Goal: Task Accomplishment & Management: Manage account settings

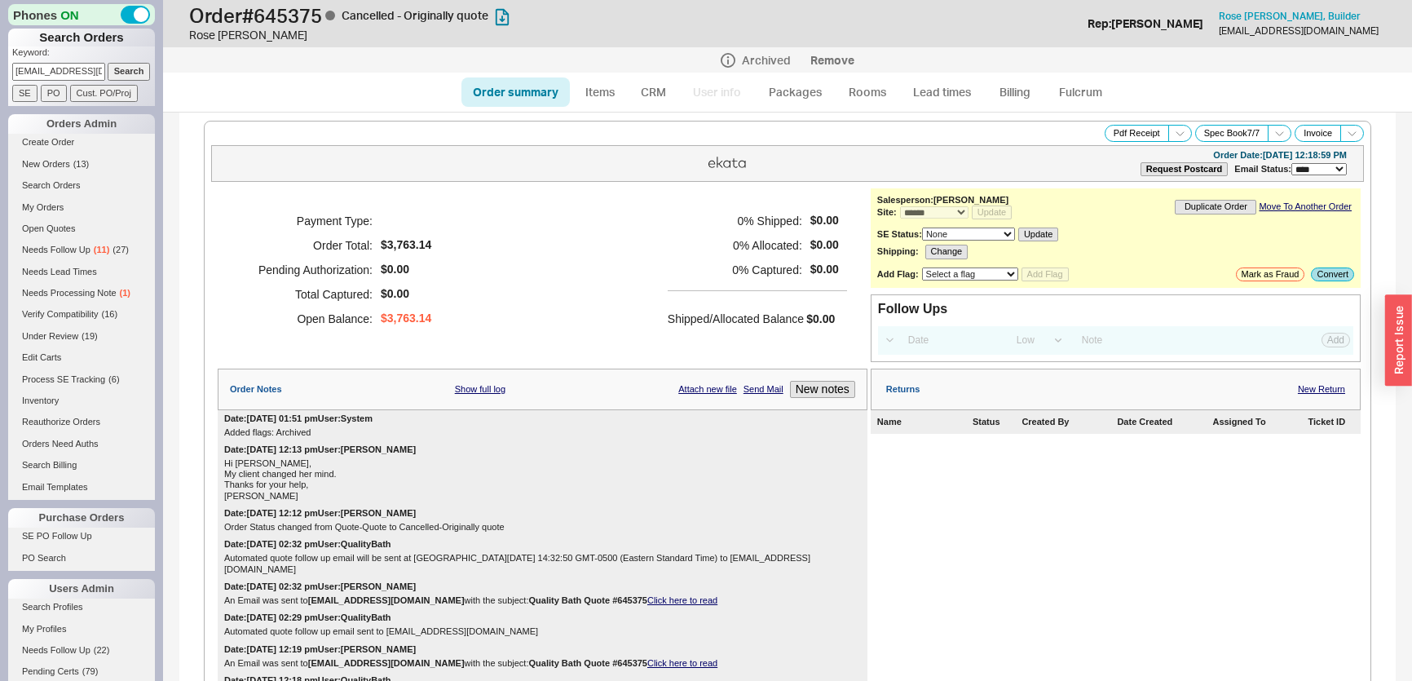
select select "*"
select select "LOW"
select select "3"
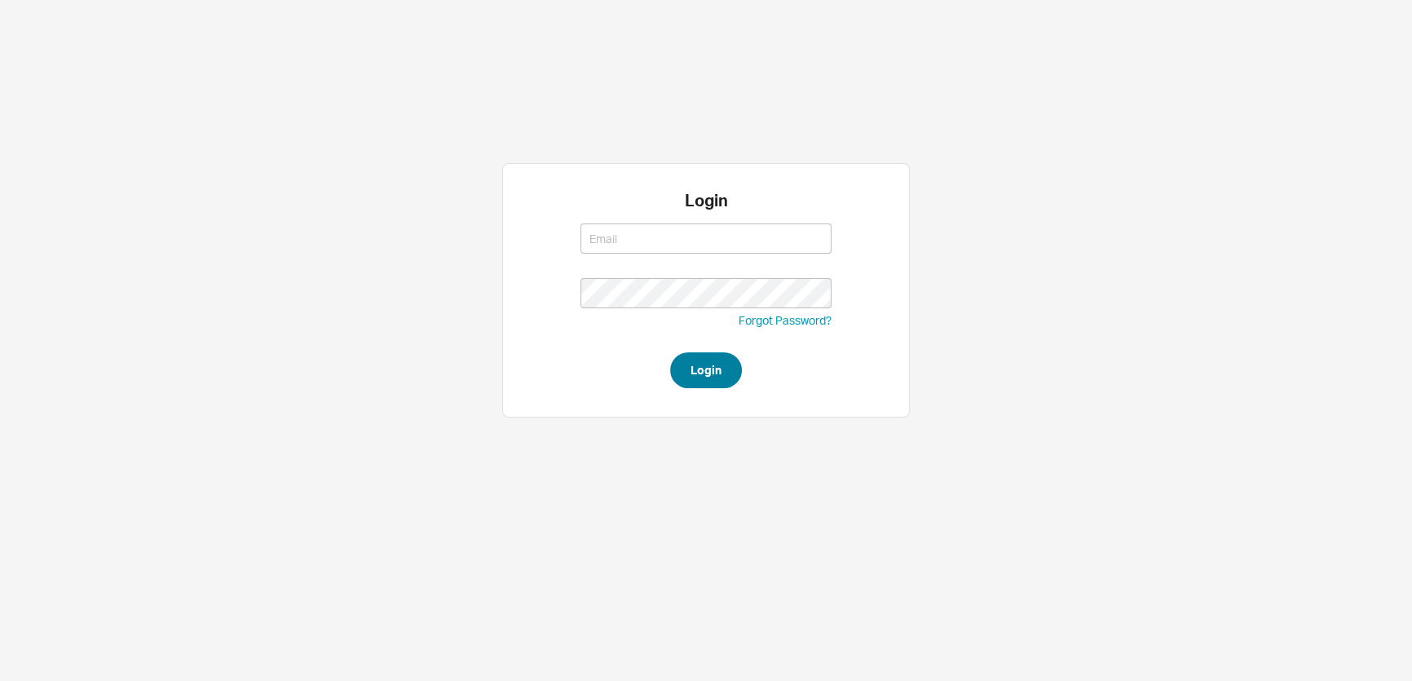
type input "mimi@qualitybath.com"
click at [703, 373] on button "Login" at bounding box center [706, 370] width 72 height 36
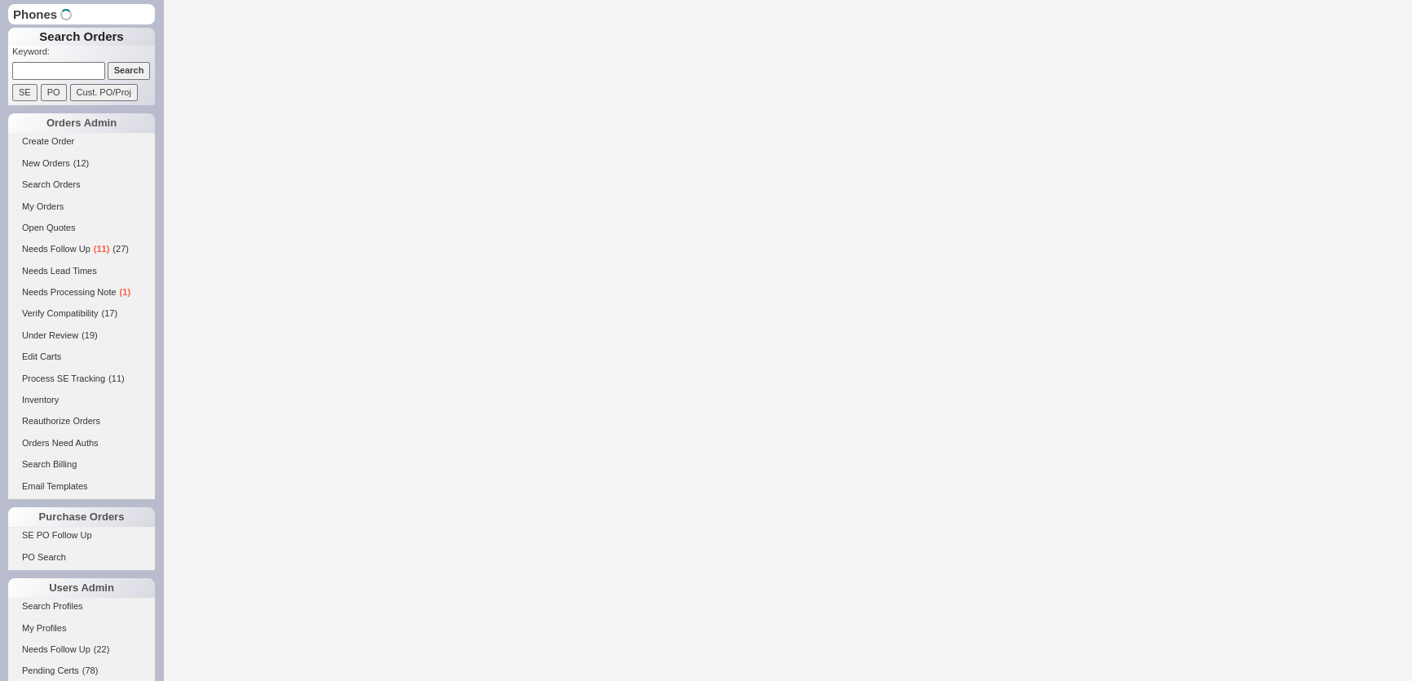
click at [73, 69] on input at bounding box center [58, 70] width 93 height 17
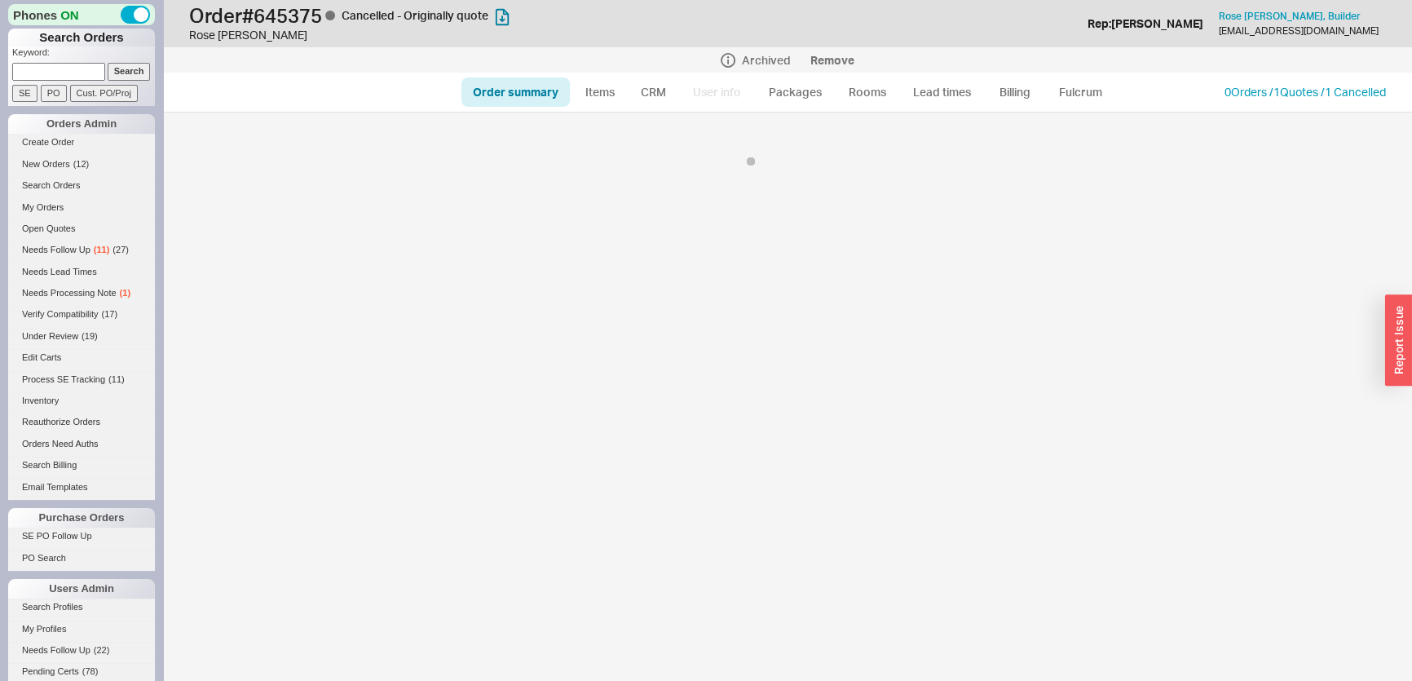
select select "*"
select select "LOW"
select select "3"
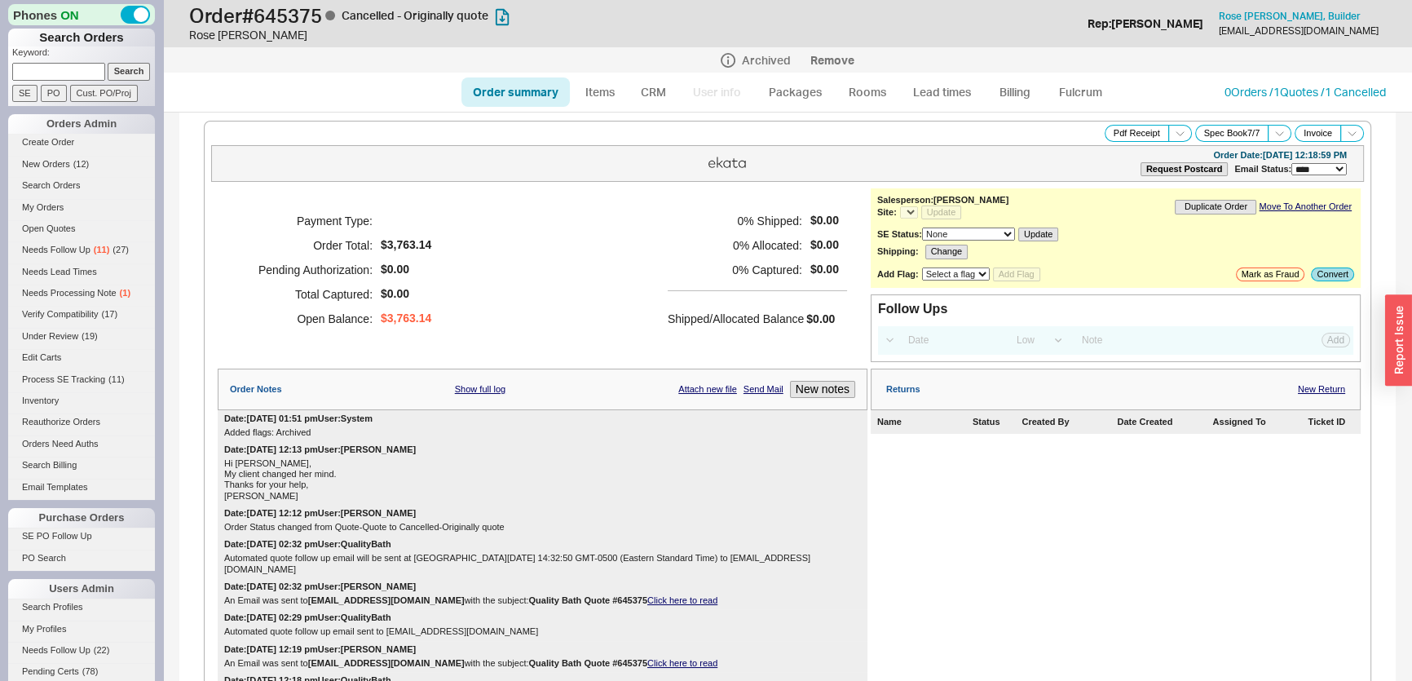
paste input "pweingord@yahoo.com"
type input "pweingord@yahoo.com"
select select "*"
type input "pweingord@yahoo.com"
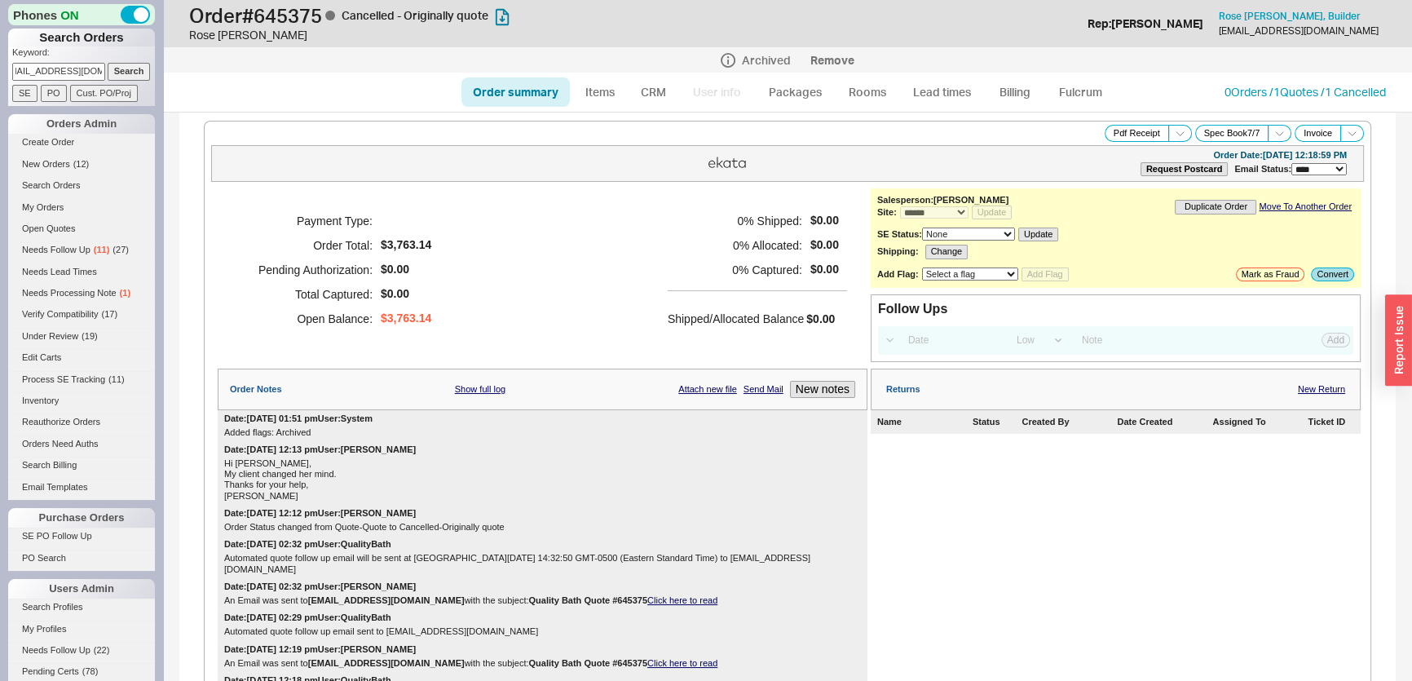
scroll to position [0, 0]
click at [119, 73] on input "Search" at bounding box center [129, 71] width 43 height 17
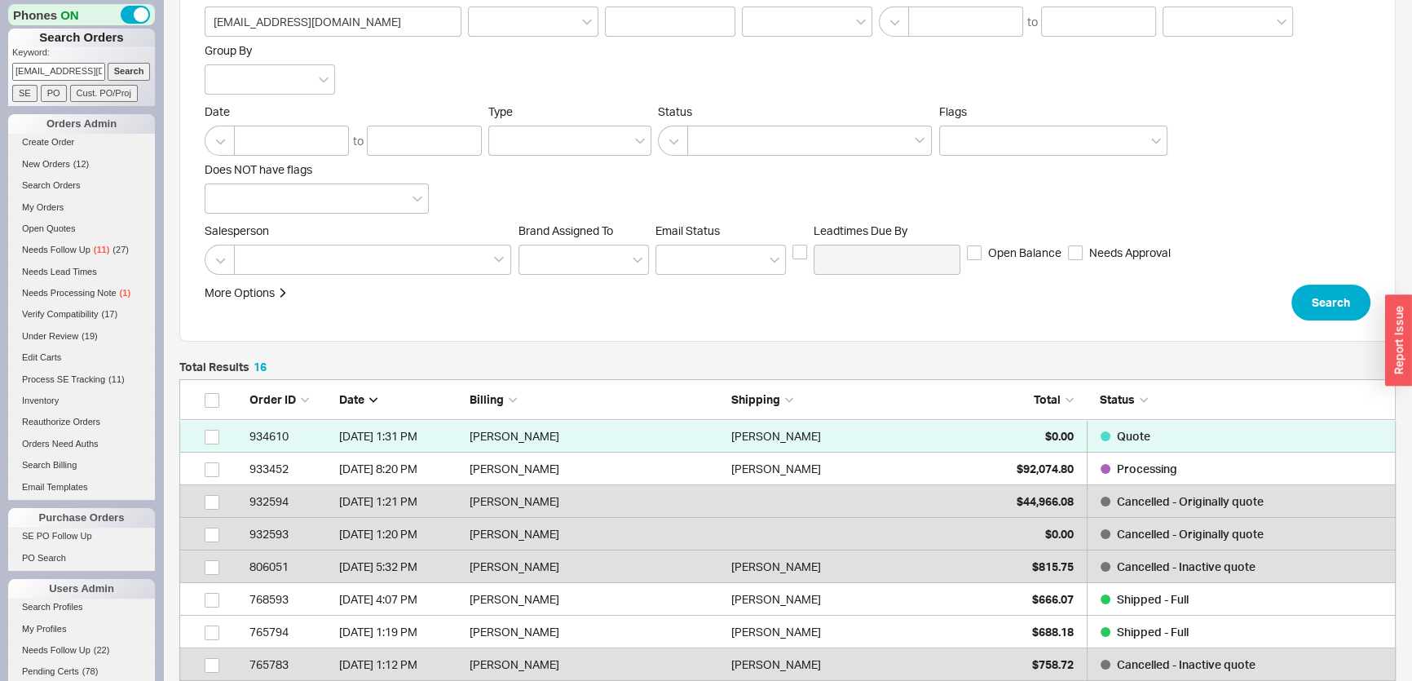
scroll to position [222, 0]
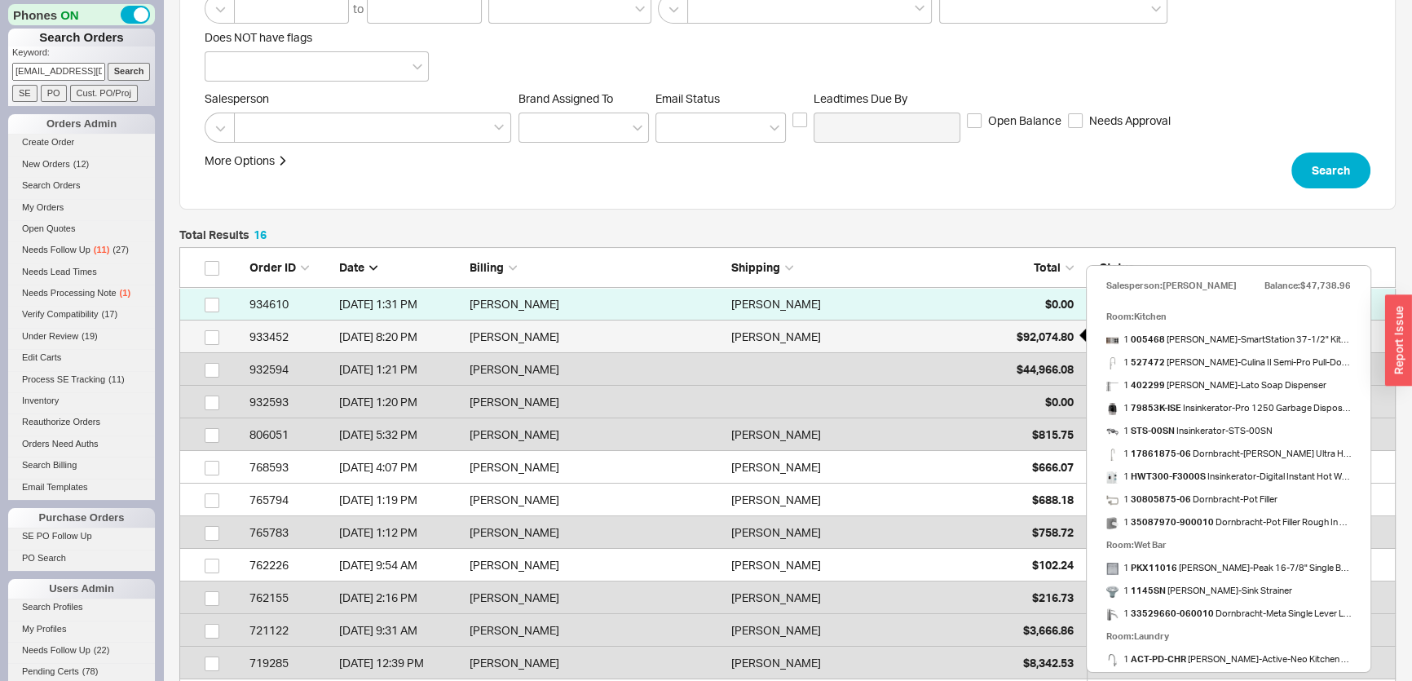
click at [1018, 325] on div "$92,074.80" at bounding box center [1033, 336] width 82 height 33
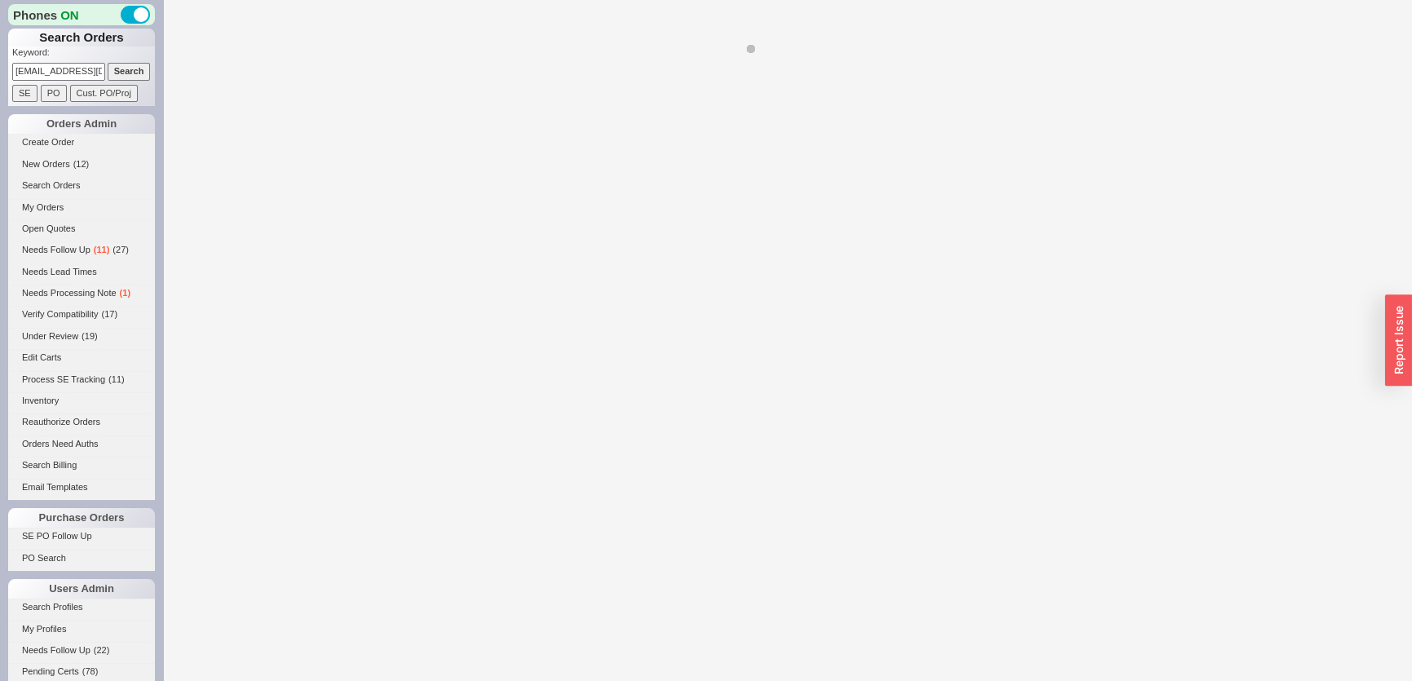
select select "*"
select select "LOW"
select select "3"
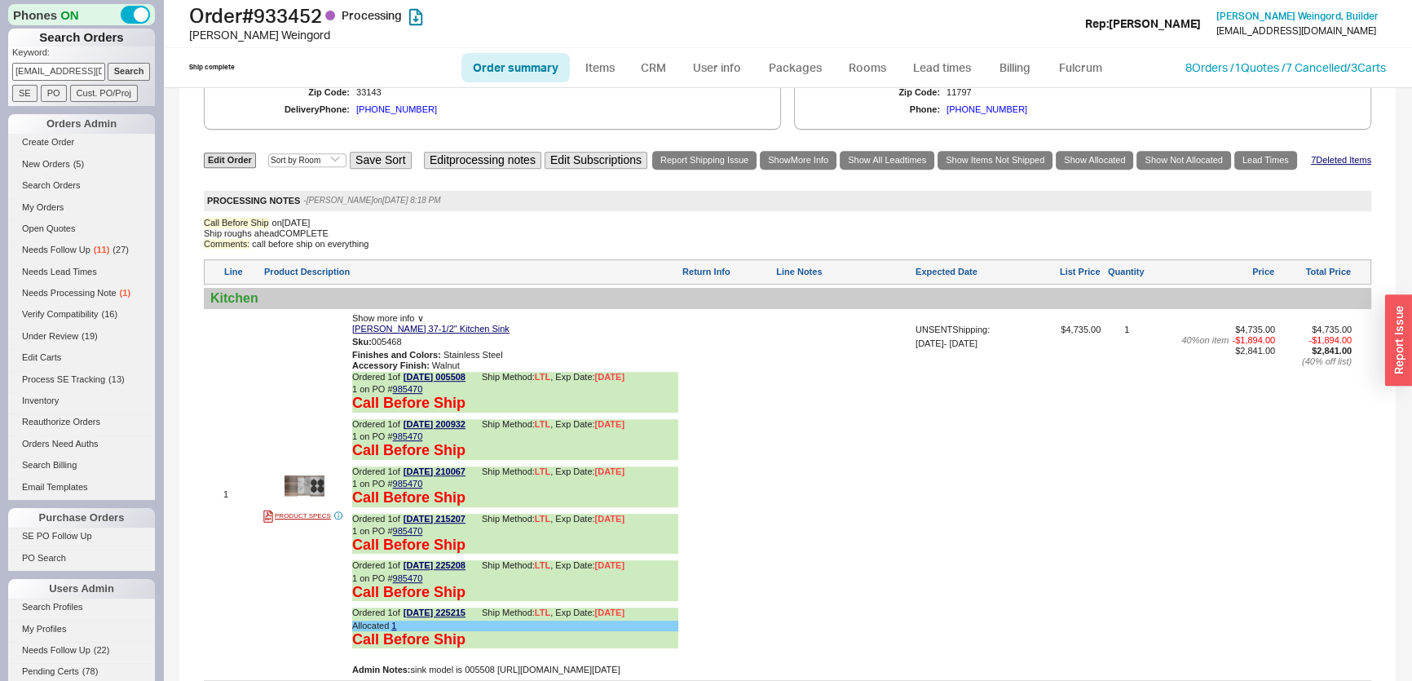
scroll to position [815, 0]
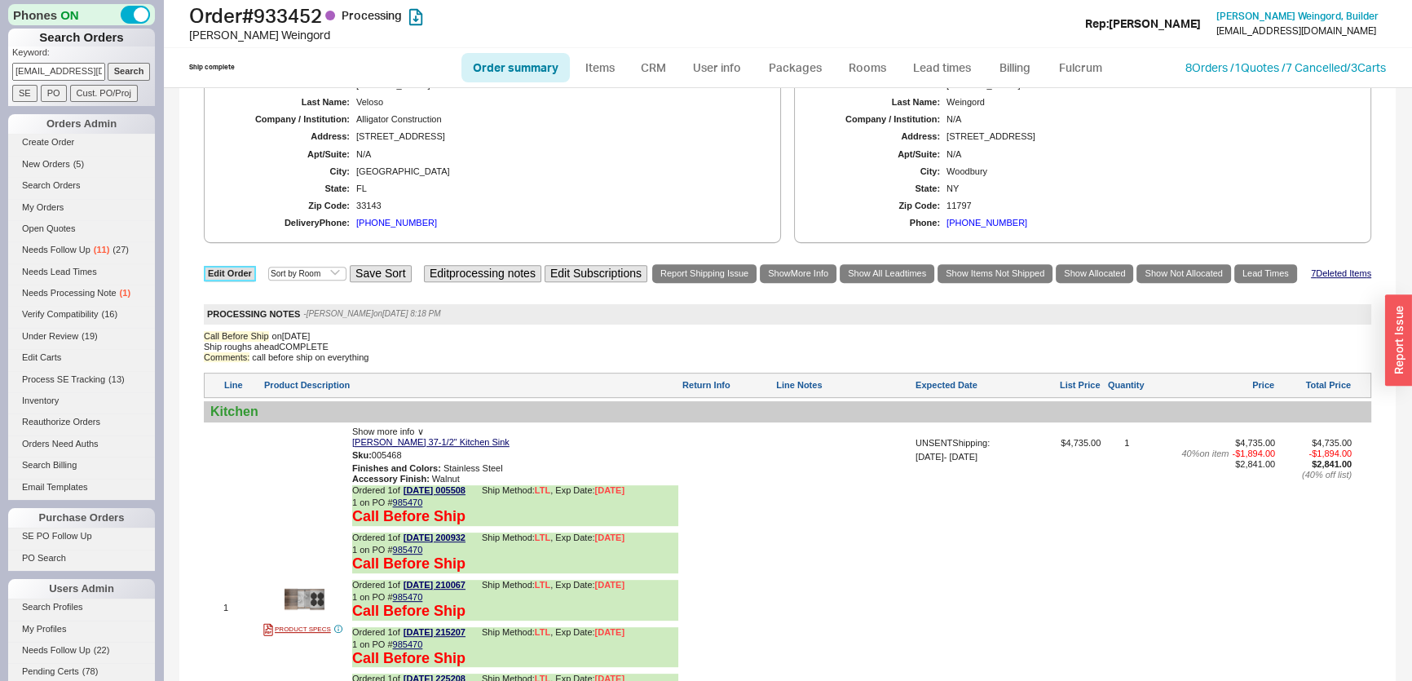
click at [224, 266] on link "Edit Order" at bounding box center [230, 273] width 52 height 15
select select "3"
select select "ON_CHECKOUT_AGGREGATED"
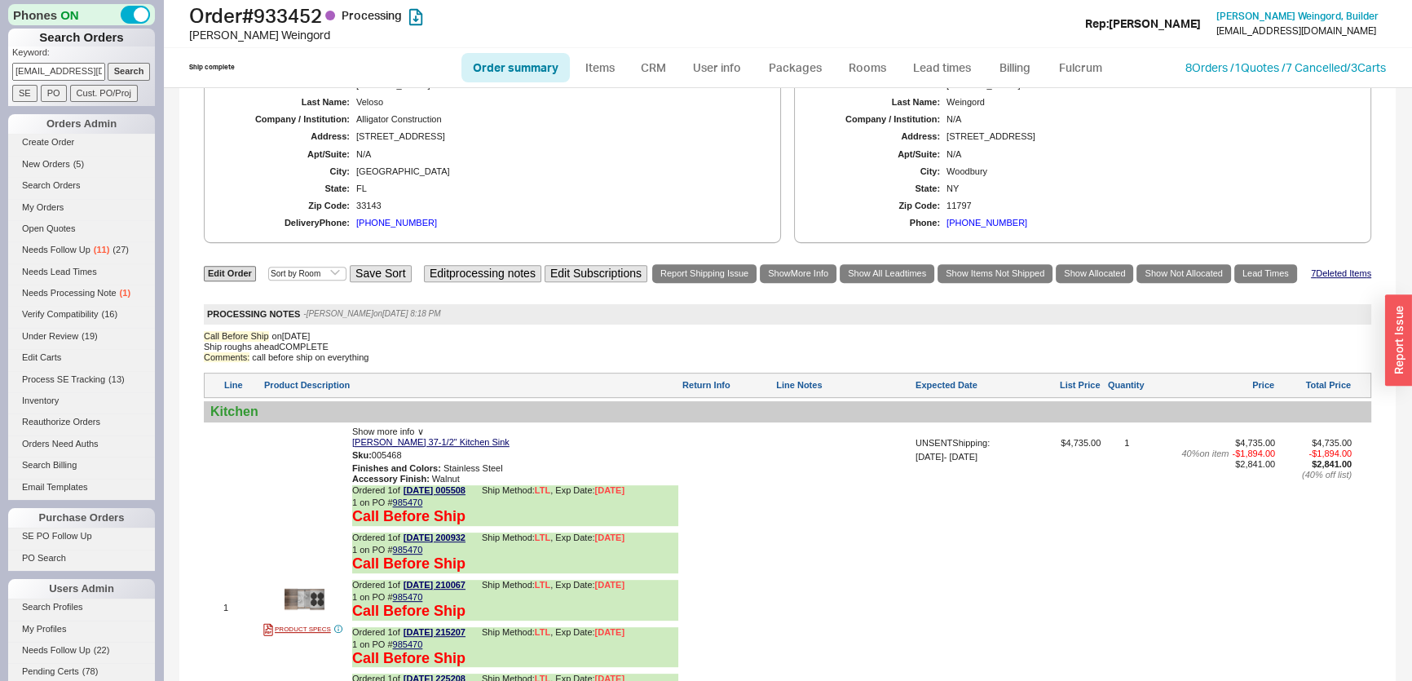
select select "ON_CHECKOUT_AGGREGATED"
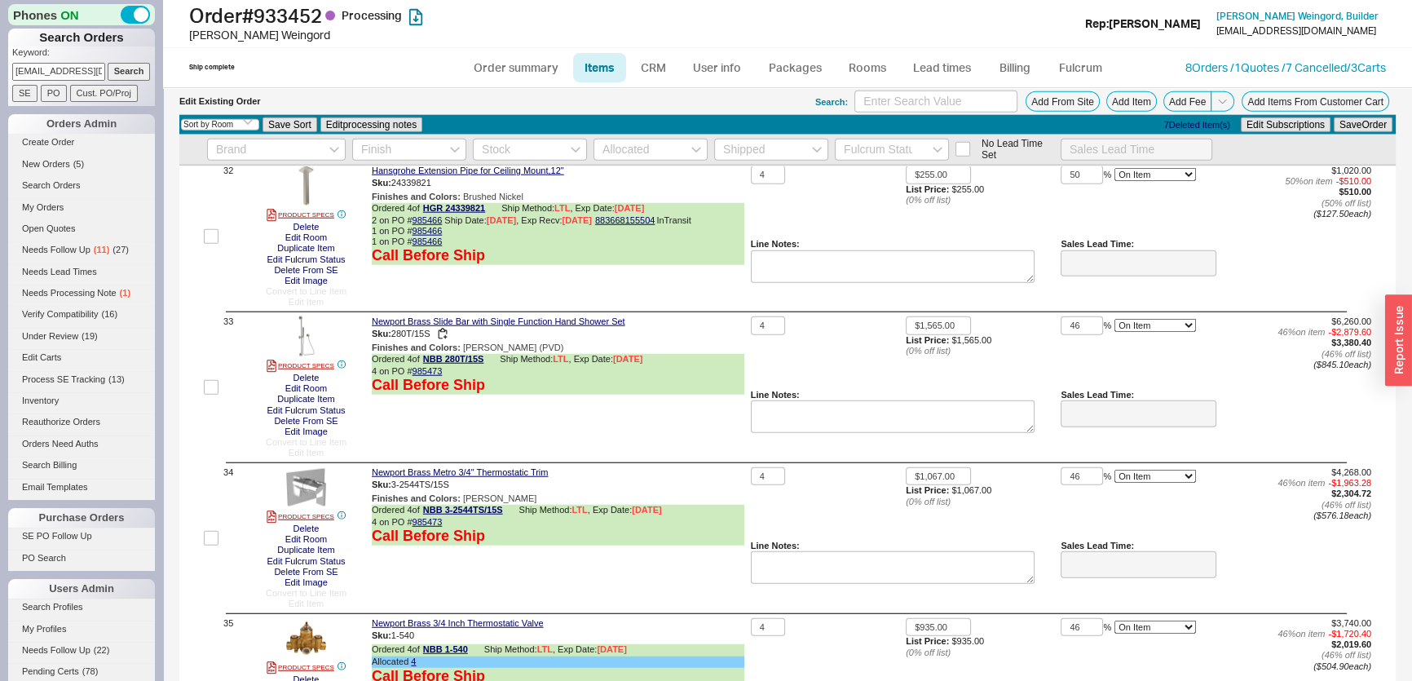
scroll to position [5411, 0]
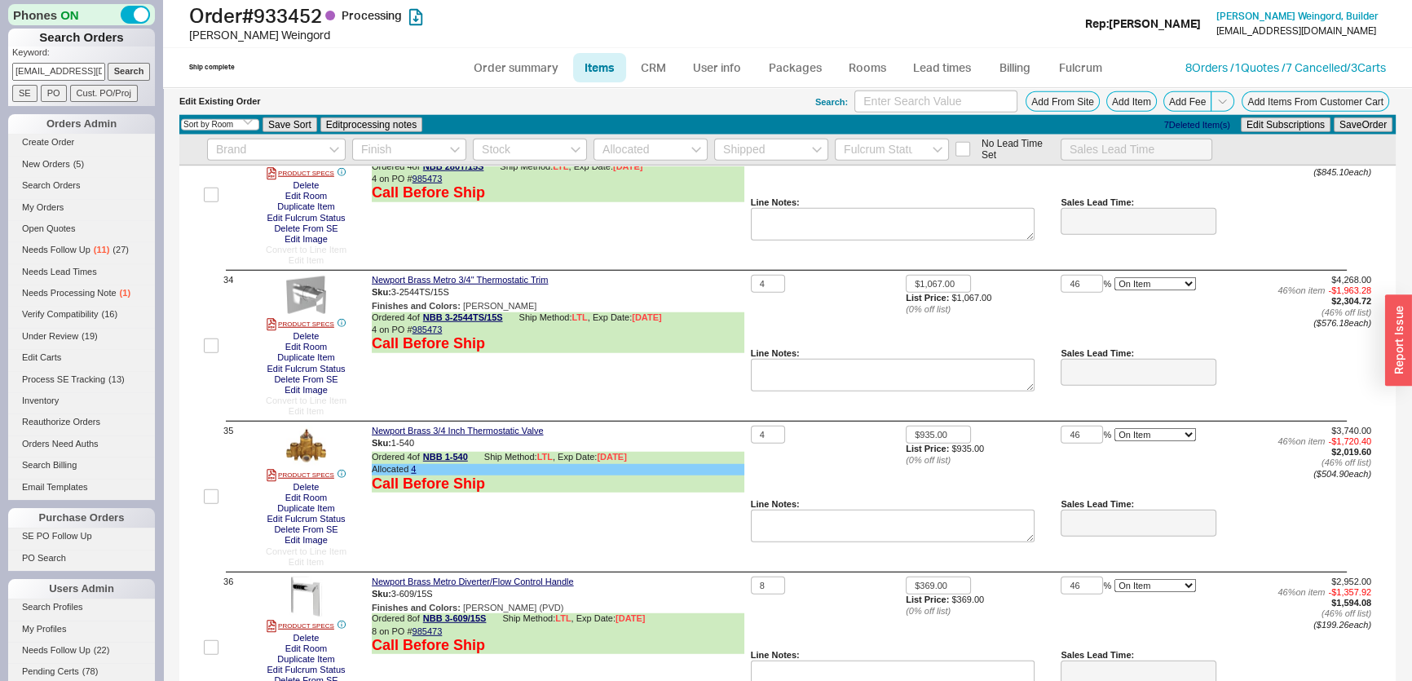
click at [529, 88] on div "Edit Existing Order Search: Add From Site Add Item Add Fee Add Items From Custo…" at bounding box center [787, 101] width 1217 height 27
click at [525, 68] on link "Order summary" at bounding box center [515, 67] width 108 height 29
select select "*"
select select "LOW"
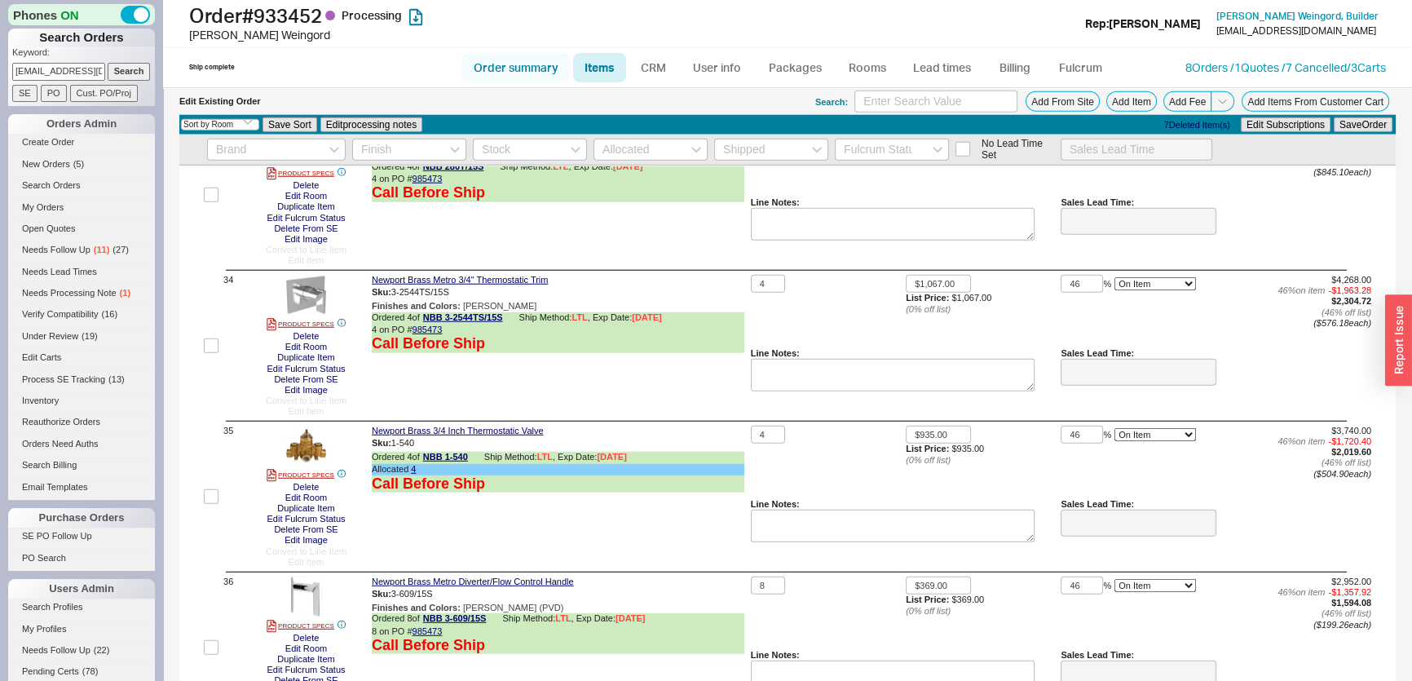
select select "3"
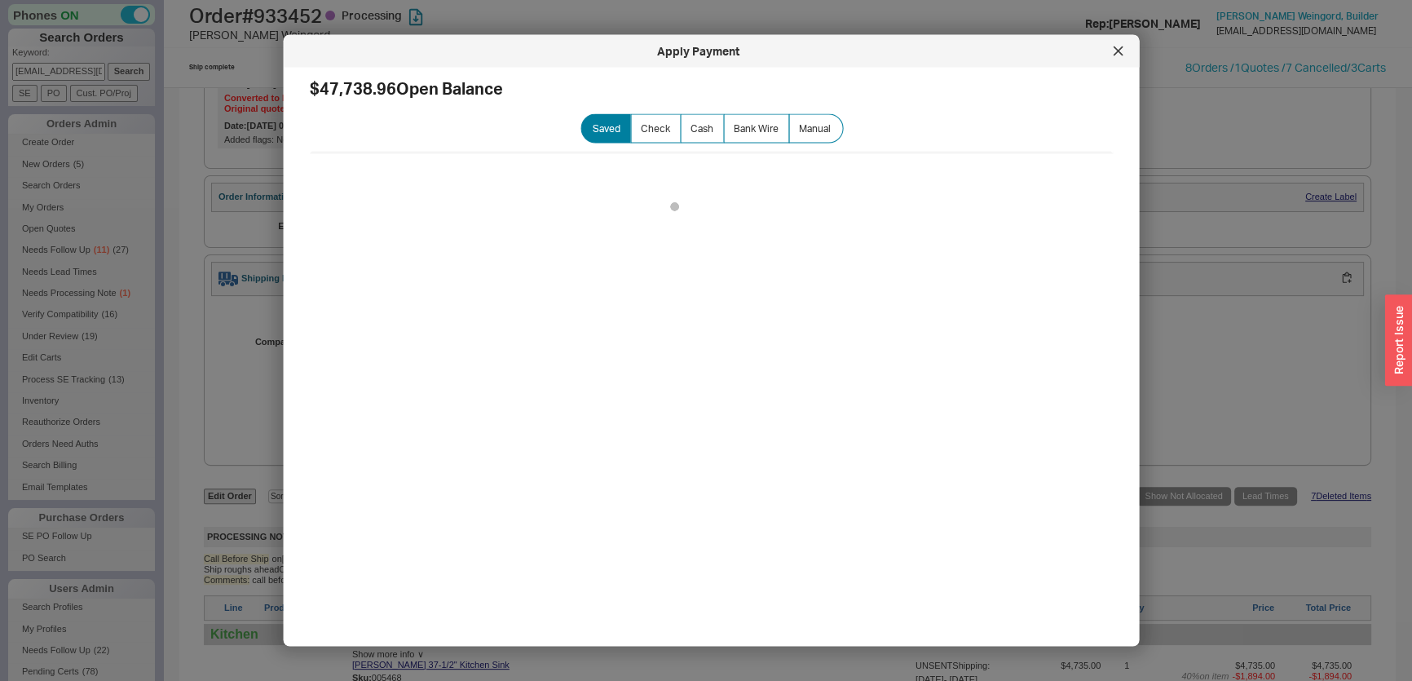
scroll to position [1111, 0]
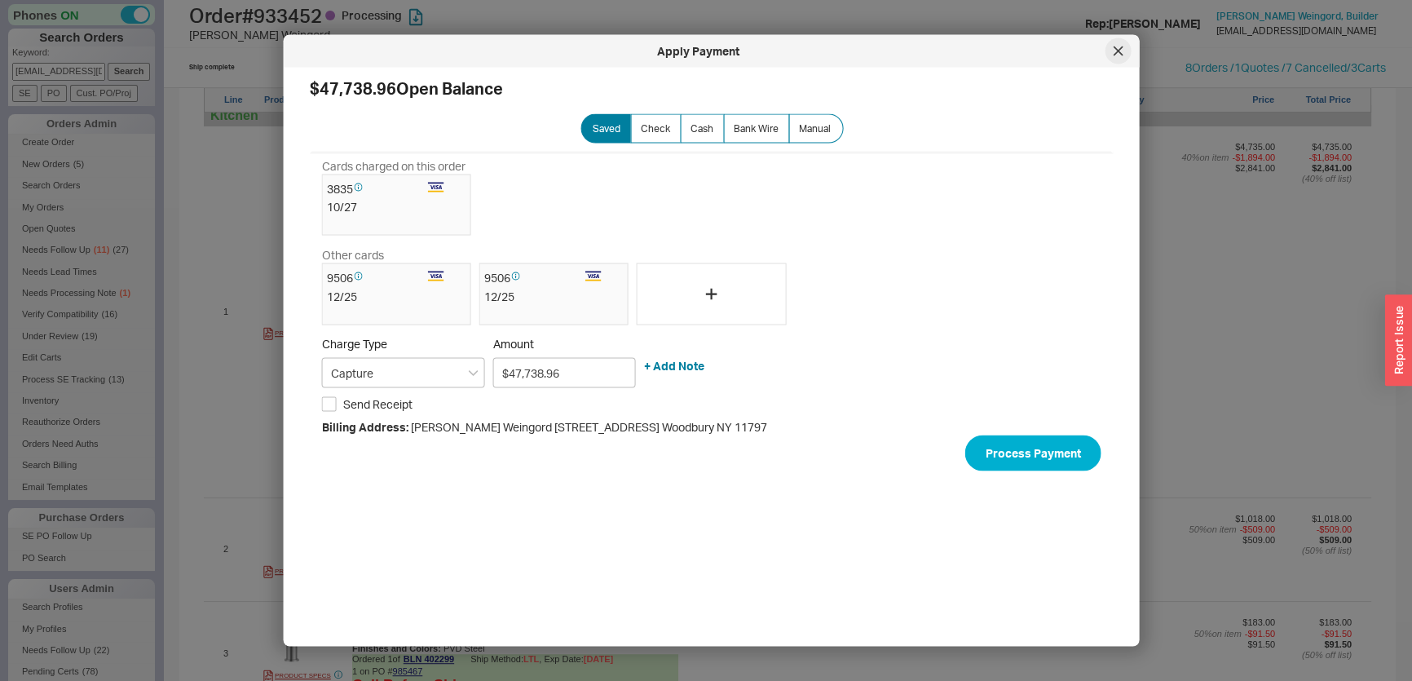
click at [1117, 46] on icon at bounding box center [1119, 51] width 10 height 10
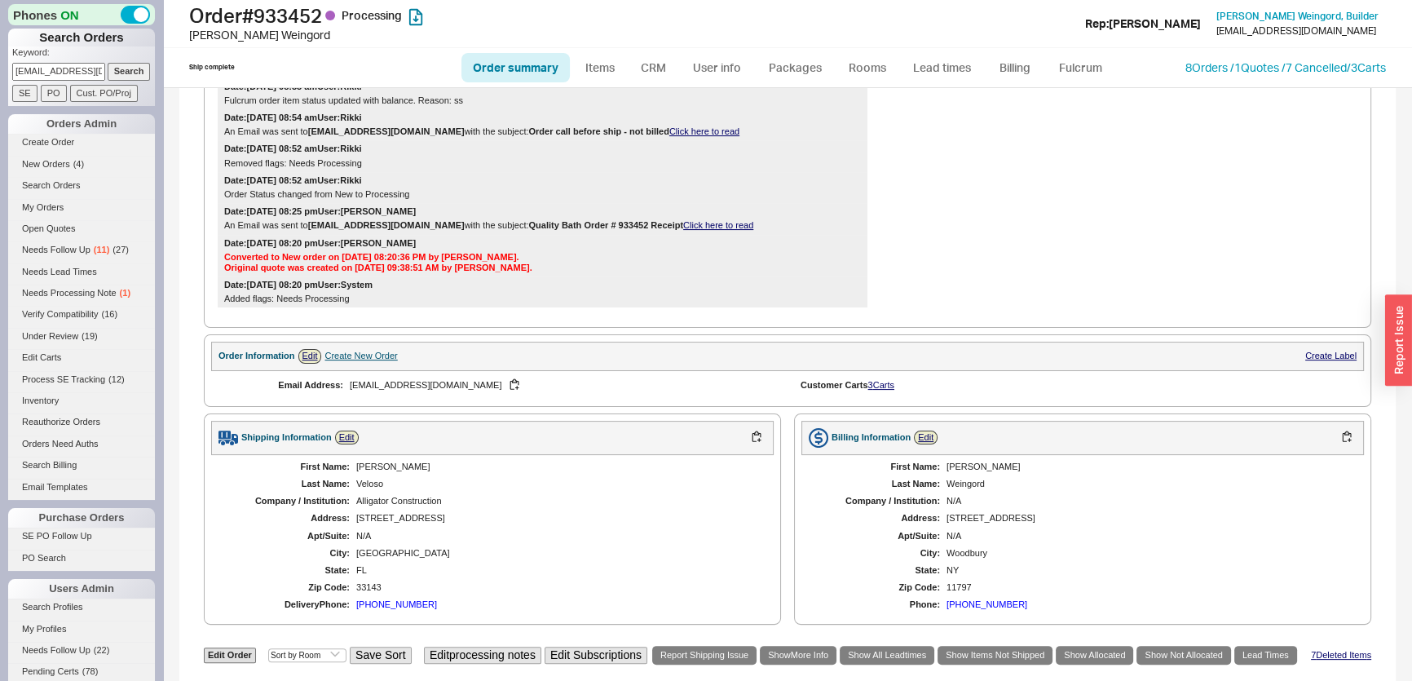
scroll to position [444, 0]
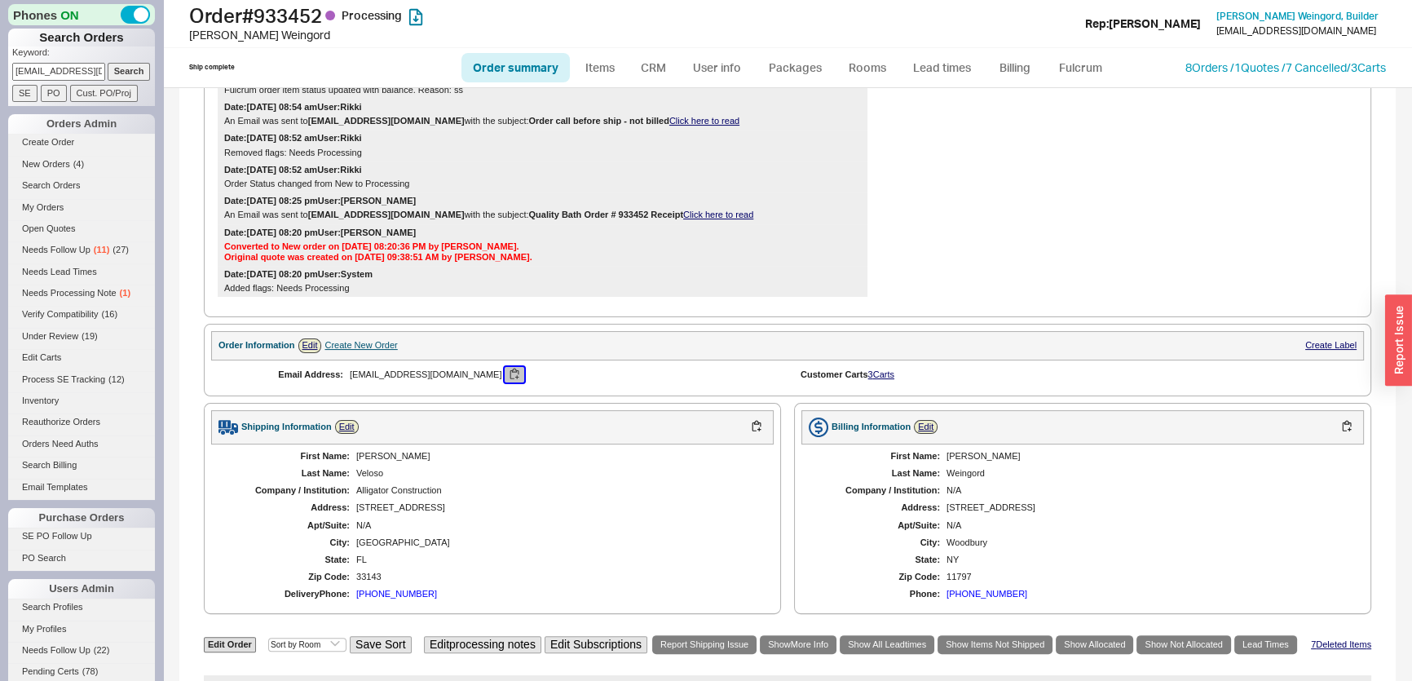
click at [505, 369] on button "button" at bounding box center [515, 374] width 20 height 15
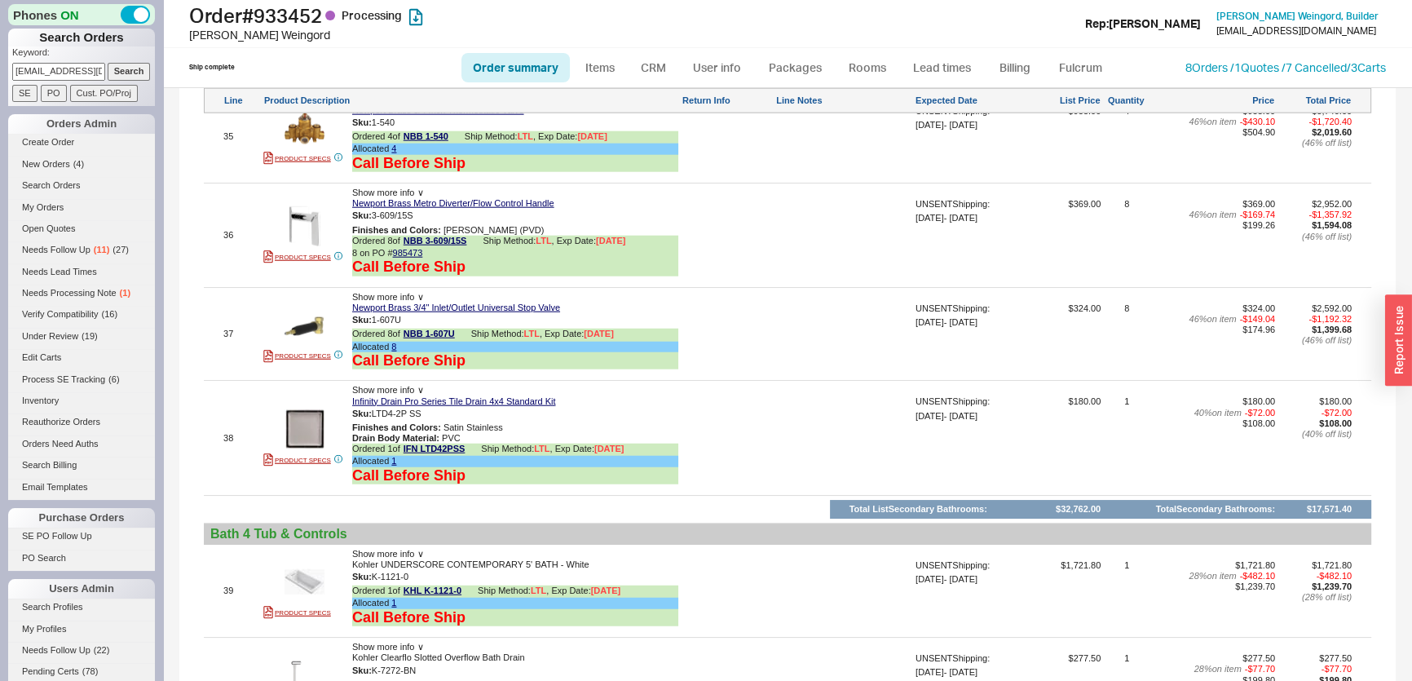
scroll to position [5297, 0]
